Goal: Feedback & Contribution: Submit feedback/report problem

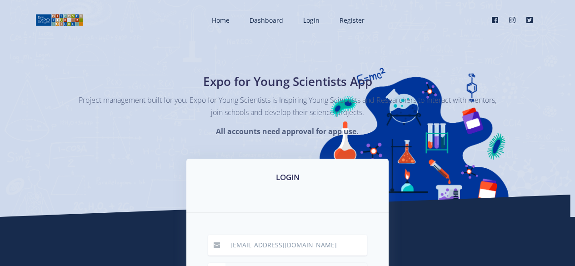
scroll to position [173, 0]
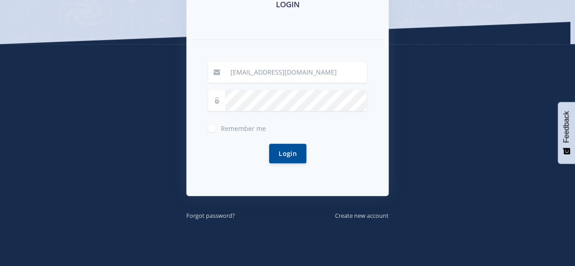
click at [259, 154] on div "Login" at bounding box center [287, 153] width 159 height 41
click at [285, 148] on button "Login" at bounding box center [287, 153] width 37 height 20
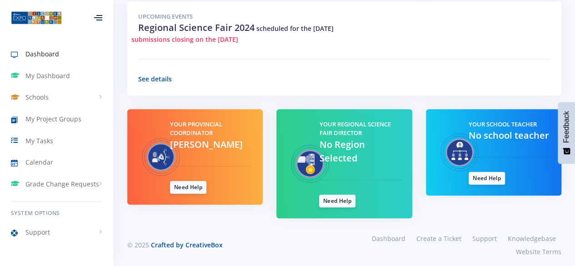
scroll to position [355, 0]
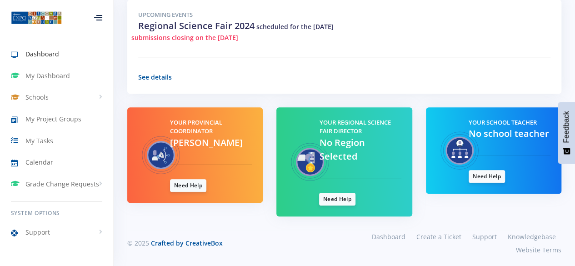
click at [316, 148] on div "Your Regional Science Fair Director No Region Selected Need Help" at bounding box center [359, 161] width 95 height 87
drag, startPoint x: 356, startPoint y: 170, endPoint x: 338, endPoint y: 221, distance: 54.1
click at [338, 221] on div "Your Regional Science Fair Director No Region Selected Need Help" at bounding box center [344, 168] width 149 height 123
click at [340, 200] on link "Need Help" at bounding box center [337, 198] width 36 height 13
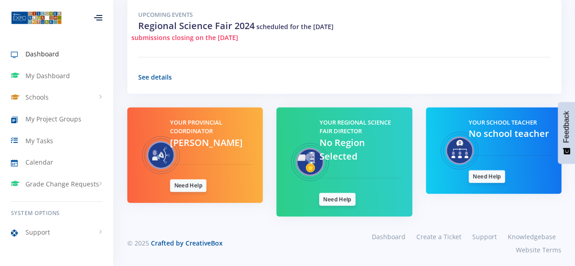
click at [41, 57] on span "Dashboard" at bounding box center [42, 54] width 34 height 10
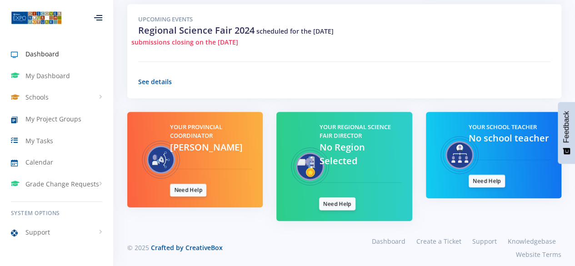
scroll to position [355, 0]
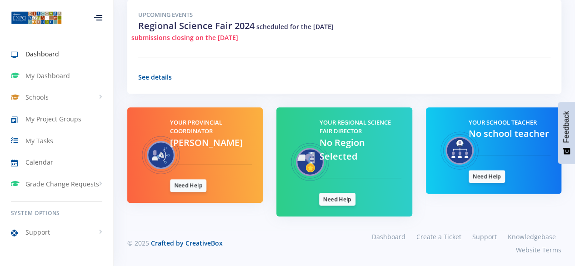
drag, startPoint x: 152, startPoint y: 80, endPoint x: 114, endPoint y: 67, distance: 40.5
click at [148, 80] on div "Upcoming Events Regional Science Fair 2024 scheduled for the [DATE] submissions…" at bounding box center [344, 47] width 434 height 94
click at [71, 78] on link "My Dashboard" at bounding box center [56, 75] width 113 height 21
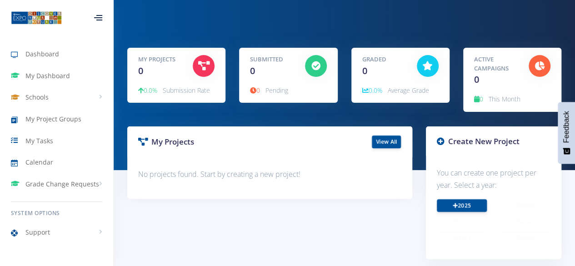
scroll to position [103, 0]
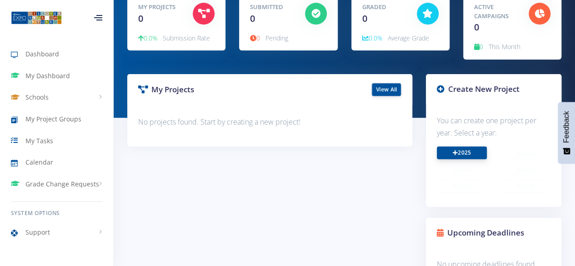
click at [459, 152] on link "2025" at bounding box center [462, 152] width 50 height 13
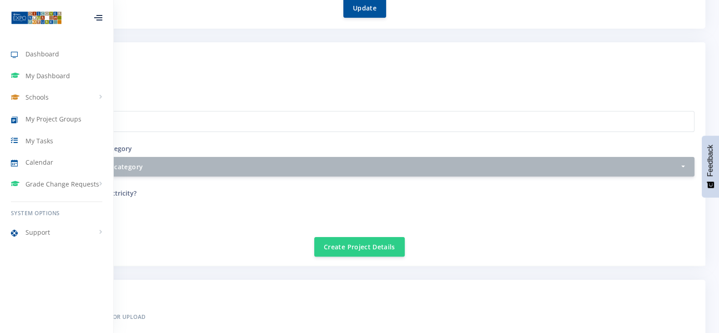
scroll to position [314, 0]
click at [349, 5] on button "Update" at bounding box center [364, 7] width 43 height 20
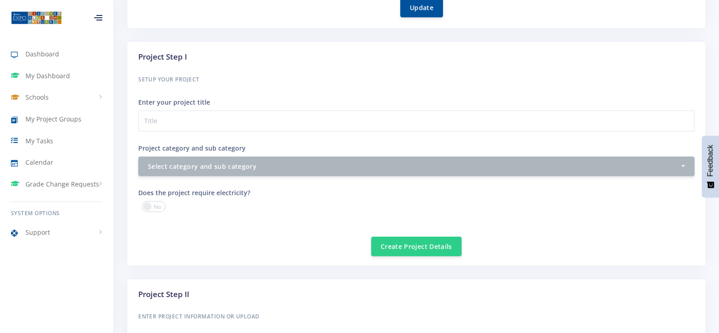
scroll to position [9, 9]
click at [96, 15] on div at bounding box center [98, 17] width 8 height 5
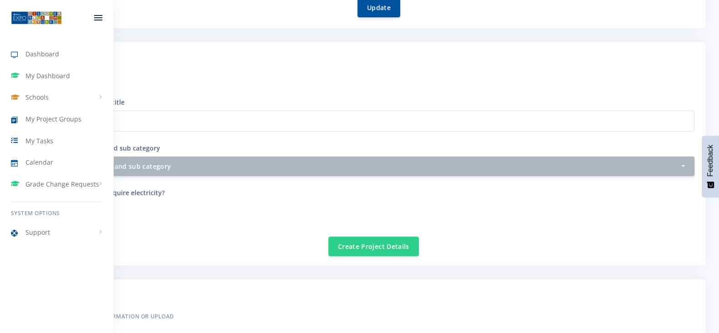
click at [96, 15] on div at bounding box center [98, 17] width 30 height 27
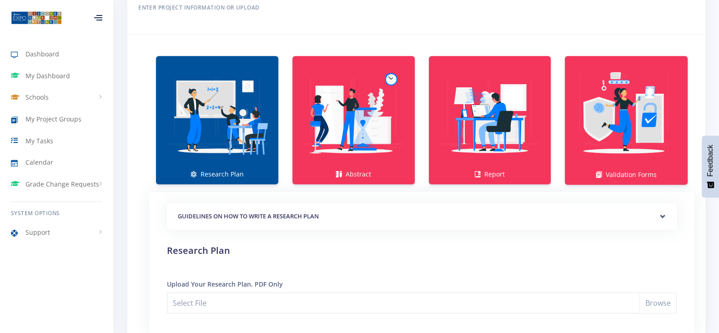
scroll to position [620, 0]
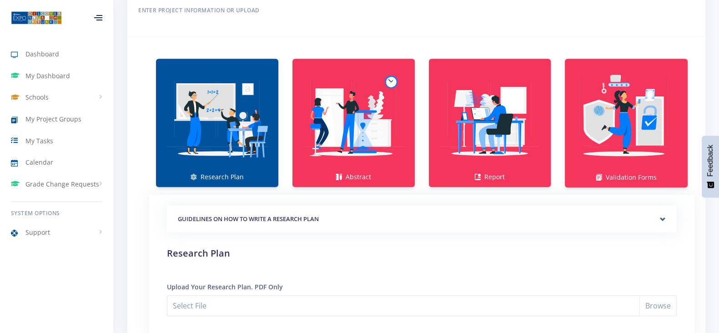
click at [219, 113] on img at bounding box center [217, 118] width 108 height 108
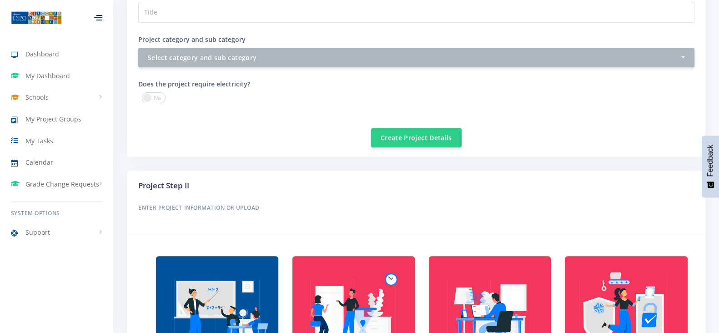
scroll to position [336, 0]
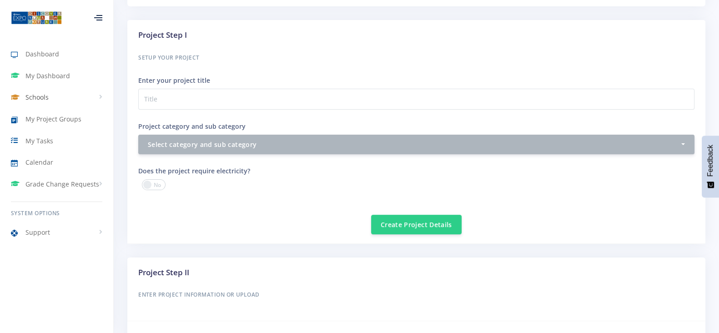
click at [59, 90] on link "Schools" at bounding box center [56, 97] width 113 height 21
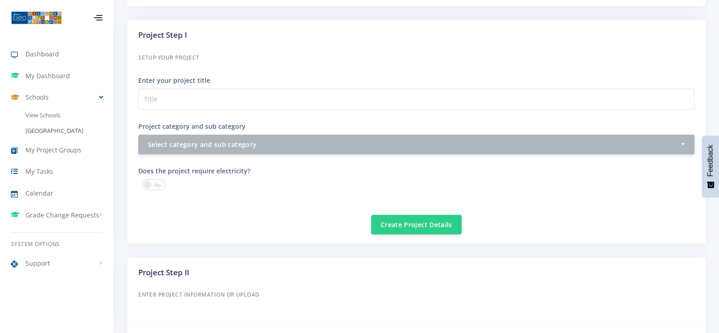
click at [48, 125] on link "[GEOGRAPHIC_DATA]" at bounding box center [56, 130] width 113 height 15
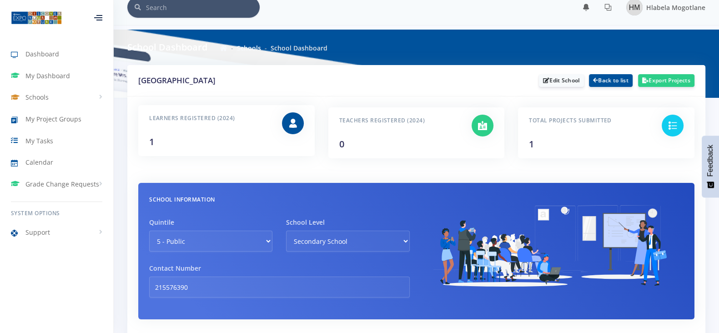
scroll to position [11, 0]
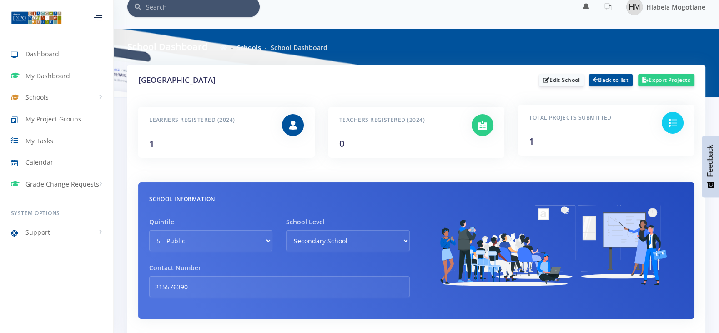
click at [578, 141] on div "Total Projects Submitted 1" at bounding box center [588, 130] width 133 height 36
click at [666, 115] on div at bounding box center [672, 123] width 22 height 22
click at [626, 142] on div "Total Projects Submitted 1" at bounding box center [588, 130] width 133 height 36
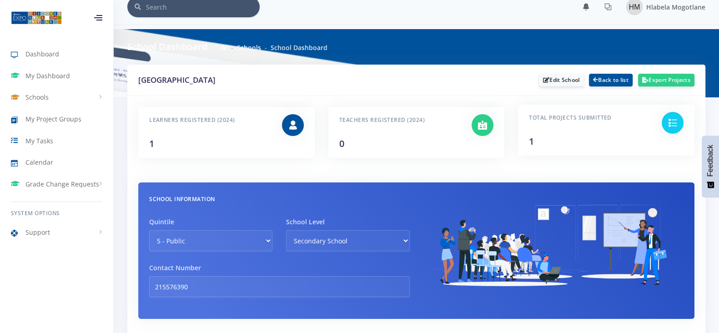
click at [671, 121] on icon at bounding box center [672, 122] width 9 height 9
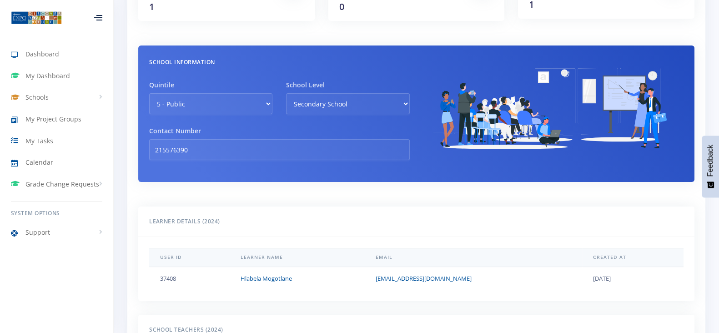
scroll to position [0, 0]
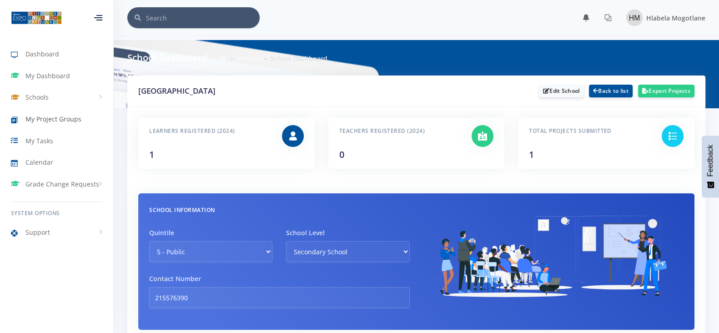
click at [79, 124] on link "My Project Groups" at bounding box center [56, 119] width 113 height 21
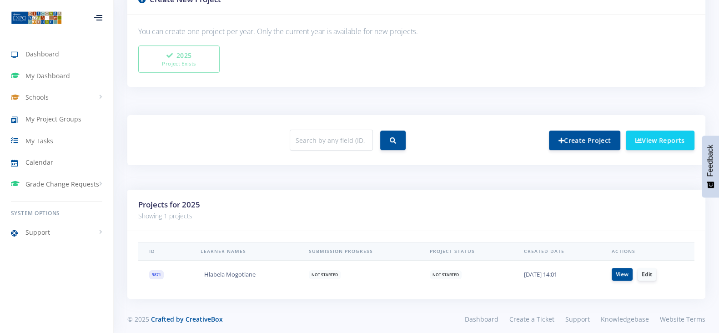
scroll to position [259, 0]
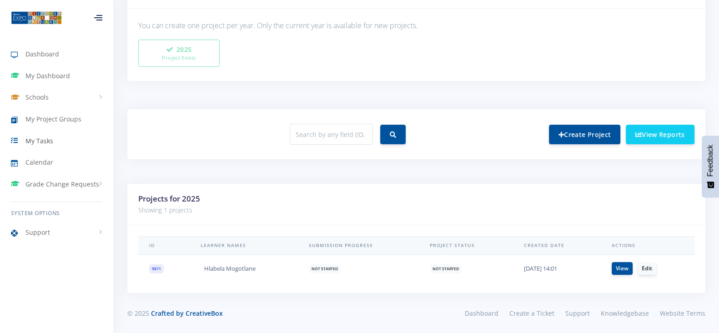
click at [40, 140] on span "My Tasks" at bounding box center [39, 141] width 28 height 10
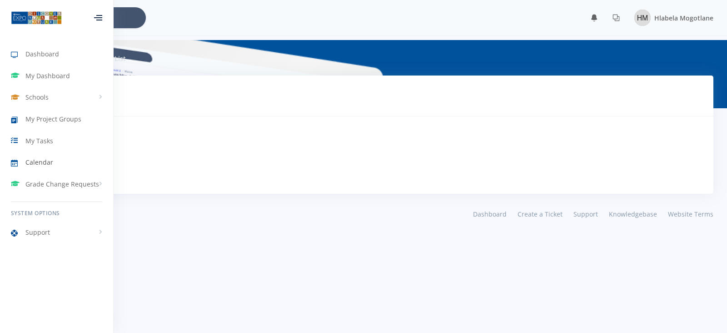
scroll to position [9, 9]
click at [43, 160] on span "Calendar" at bounding box center [39, 162] width 28 height 10
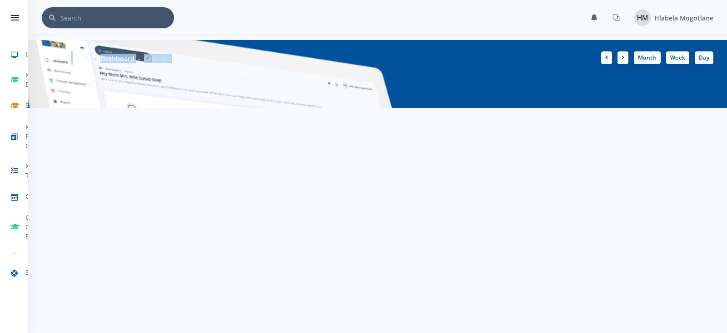
click at [115, 108] on html "Dashboard My Dashboard Schools View Schools [GEOGRAPHIC_DATA] My Project Groups" at bounding box center [363, 54] width 727 height 108
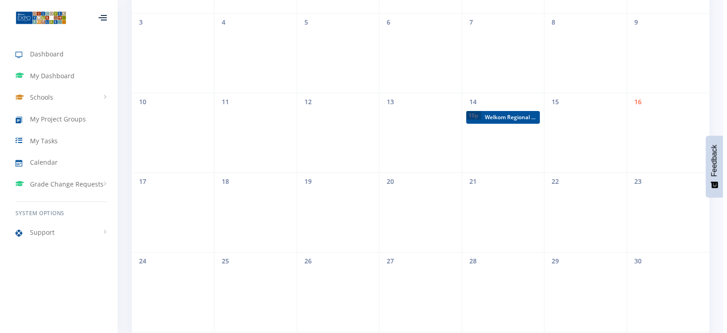
scroll to position [197, 0]
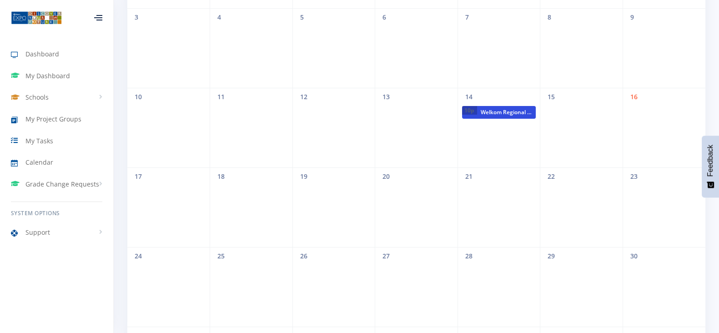
click at [491, 106] on span "Welkom Regional Expo" at bounding box center [506, 112] width 59 height 13
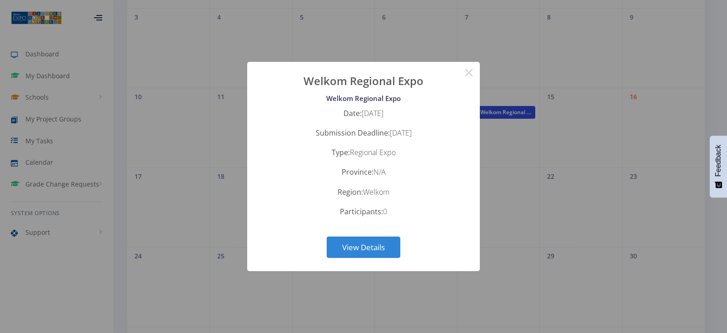
click at [491, 105] on div "? ! i Welkom Regional Expo × Welkom Regional Expo Date: [DATE] Submission Deadl…" at bounding box center [363, 166] width 727 height 333
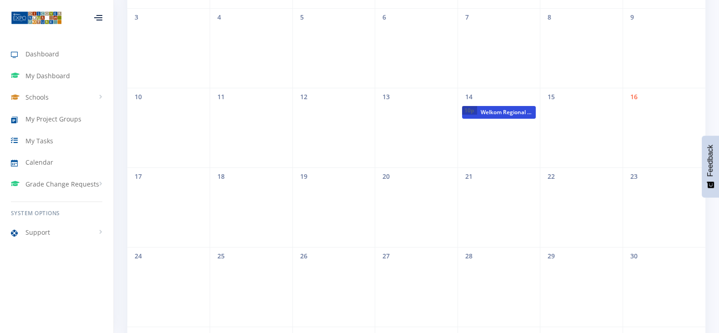
click at [491, 106] on span "Welkom Regional Expo" at bounding box center [506, 112] width 59 height 13
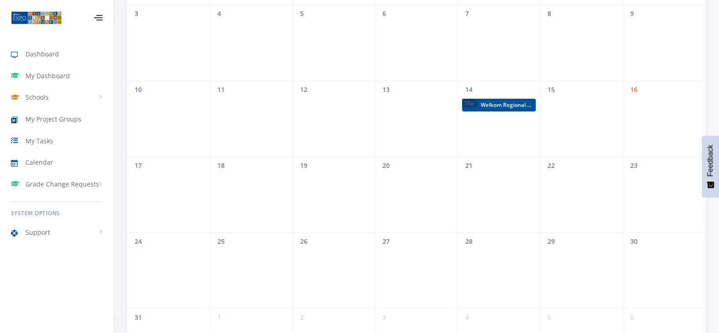
scroll to position [9, 9]
click at [466, 104] on span "10p" at bounding box center [468, 103] width 15 height 9
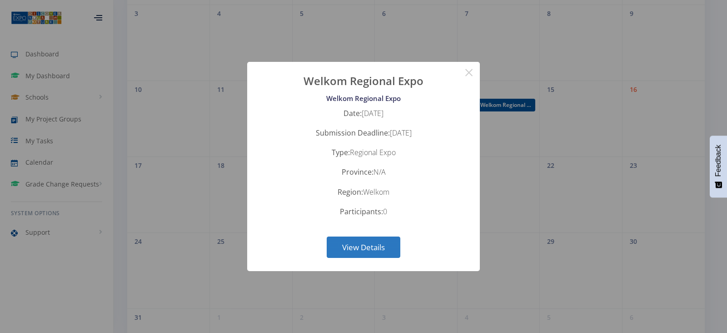
click at [391, 242] on button "View Details" at bounding box center [364, 246] width 74 height 21
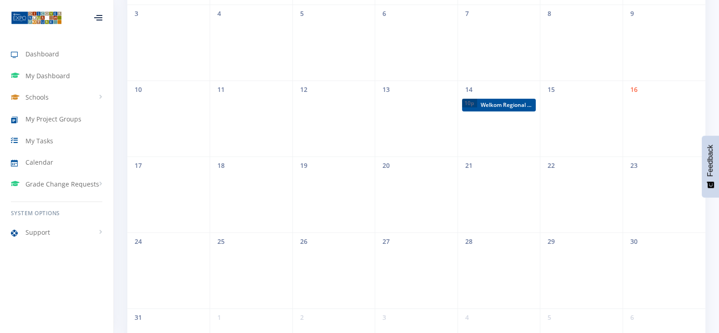
scroll to position [9, 9]
click at [71, 185] on span "Grade Change Requests" at bounding box center [62, 184] width 74 height 10
click at [54, 203] on span "My Requests" at bounding box center [57, 203] width 35 height 9
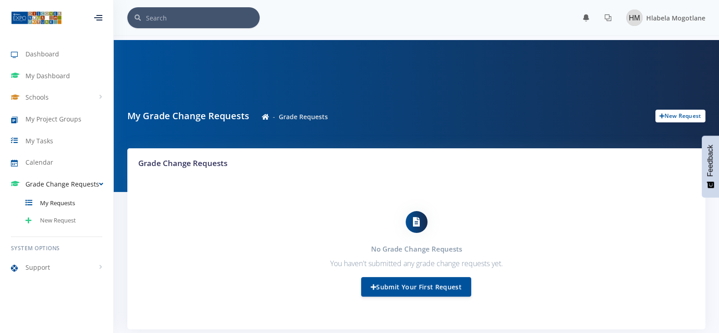
scroll to position [9, 9]
click at [244, 255] on div "No Grade Change Requests You haven't submitted any grade change requests yet. S…" at bounding box center [416, 254] width 556 height 130
click at [37, 164] on span "Calendar" at bounding box center [39, 162] width 28 height 10
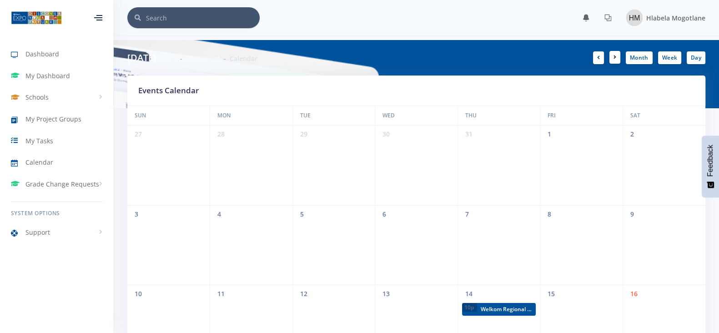
click at [615, 57] on icon at bounding box center [614, 57] width 3 height 5
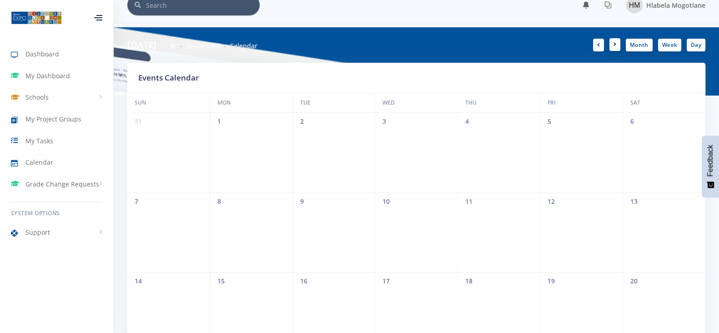
scroll to position [7, 0]
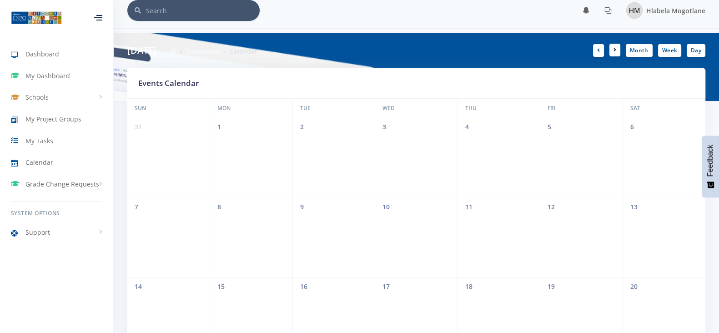
click at [615, 55] on link at bounding box center [614, 50] width 11 height 13
click at [615, 49] on icon at bounding box center [614, 49] width 3 height 5
click at [628, 48] on link "Month" at bounding box center [638, 50] width 27 height 13
click at [616, 49] on icon at bounding box center [614, 49] width 3 height 5
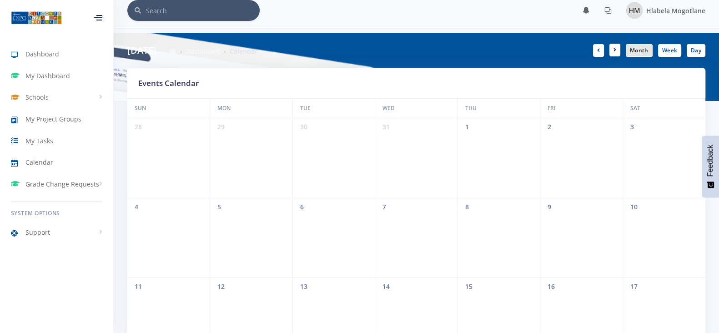
click at [616, 49] on icon at bounding box center [614, 49] width 3 height 5
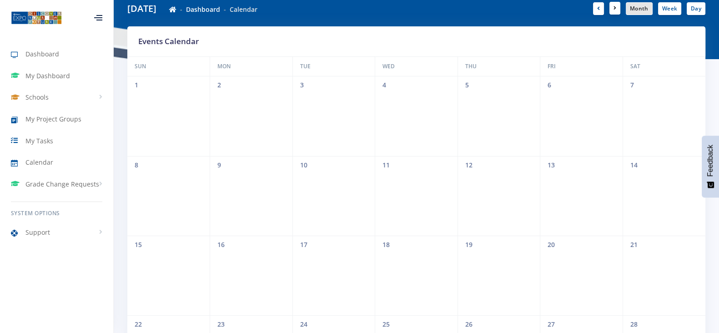
scroll to position [0, 0]
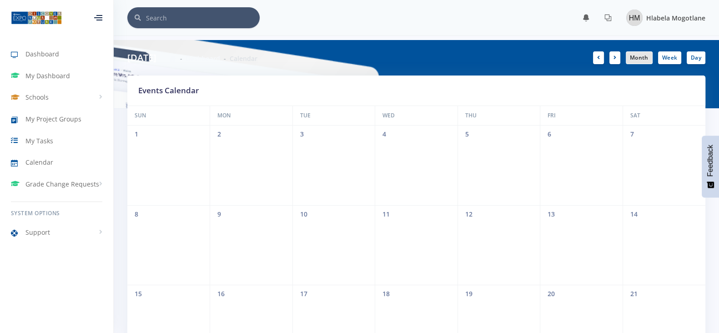
click at [646, 15] on div "Hlabela Mogotlane" at bounding box center [665, 18] width 79 height 16
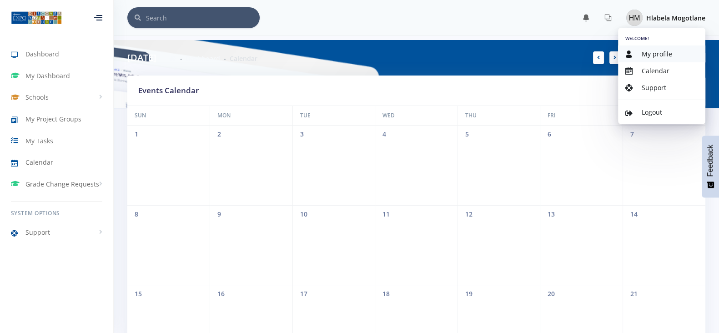
click at [637, 55] on link "My profile" at bounding box center [661, 53] width 87 height 17
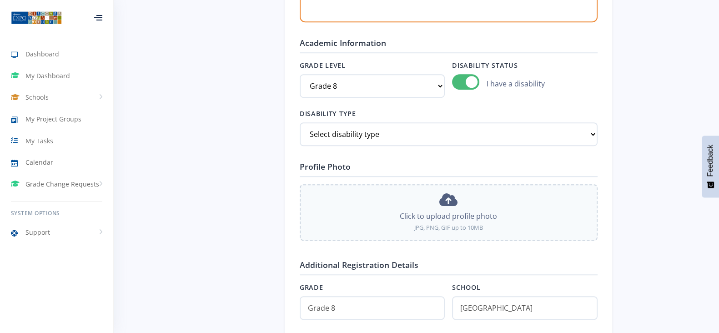
scroll to position [825, 0]
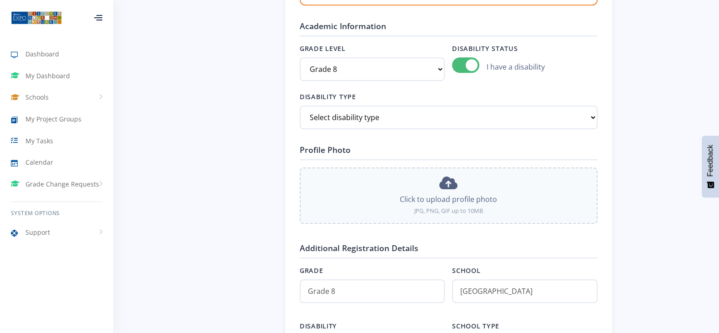
click at [469, 69] on span at bounding box center [465, 64] width 27 height 15
click at [452, 65] on input "checkbox" at bounding box center [452, 65] width 0 height 0
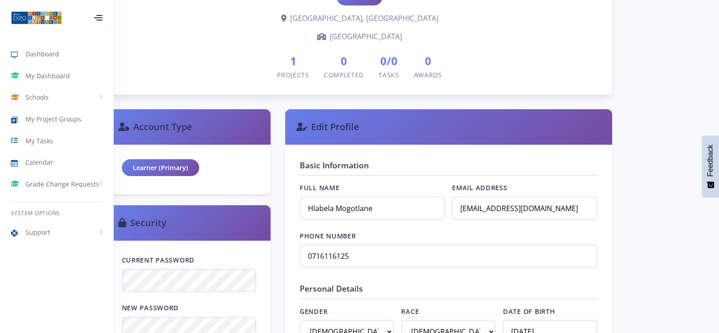
scroll to position [242, 0]
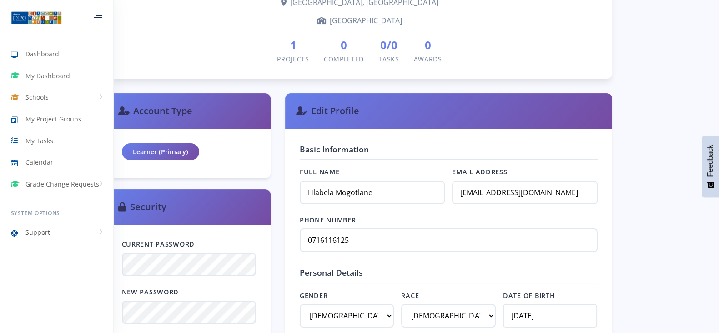
click at [64, 230] on link "Support" at bounding box center [56, 232] width 113 height 21
click at [51, 286] on span "View Tickets" at bounding box center [56, 286] width 33 height 9
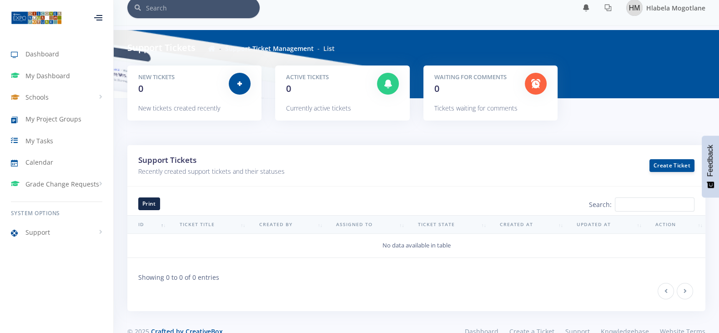
scroll to position [28, 0]
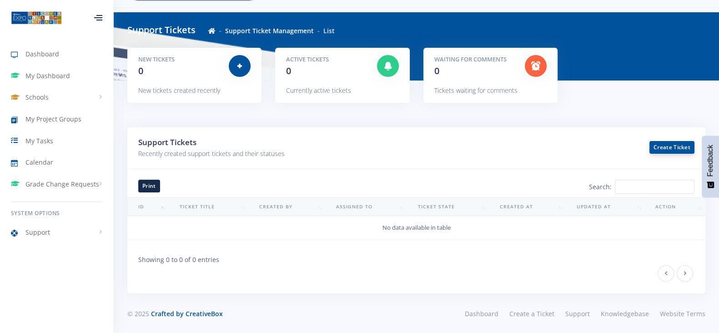
click at [662, 149] on link "Create Ticket" at bounding box center [671, 147] width 45 height 13
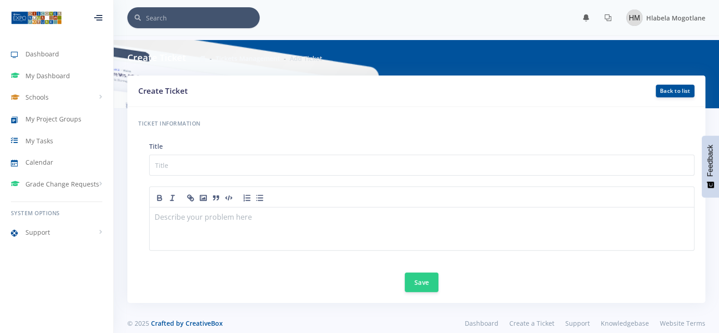
scroll to position [9, 9]
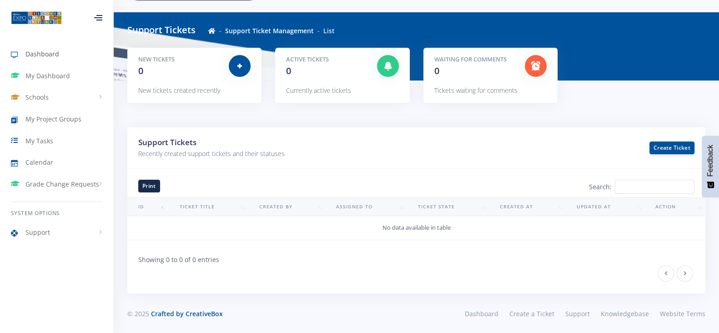
scroll to position [9, 9]
click at [75, 54] on link "Dashboard" at bounding box center [56, 54] width 113 height 21
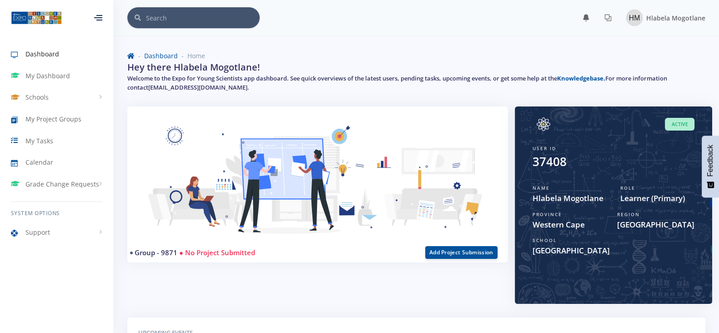
click at [158, 13] on input "text" at bounding box center [203, 17] width 114 height 21
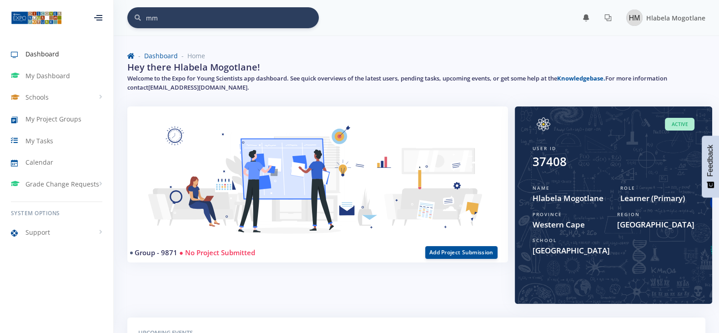
type input "m"
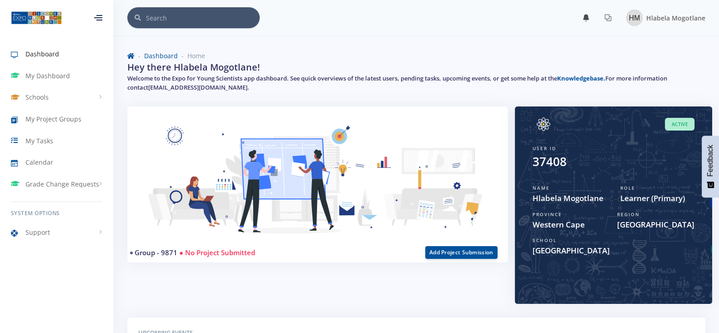
click at [589, 15] on icon at bounding box center [585, 17] width 7 height 7
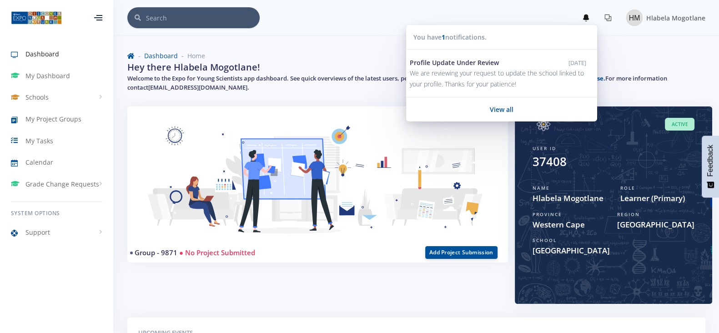
click at [607, 20] on icon at bounding box center [607, 17] width 7 height 7
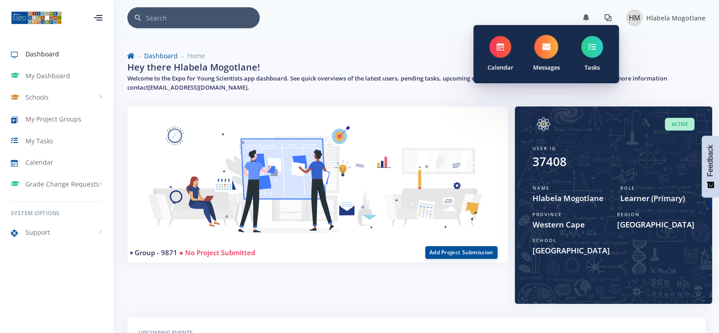
click at [558, 51] on span at bounding box center [546, 47] width 24 height 24
